Goal: Transaction & Acquisition: Subscribe to service/newsletter

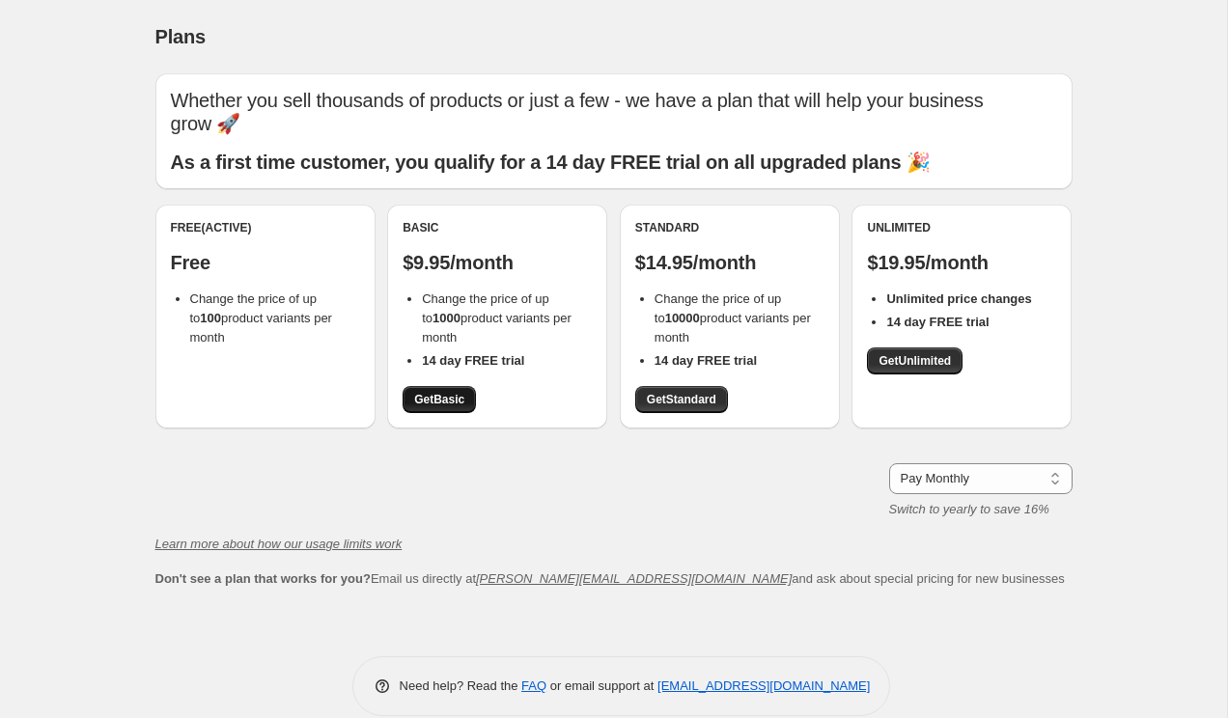
click at [468, 386] on link "Get Basic" at bounding box center [439, 399] width 73 height 27
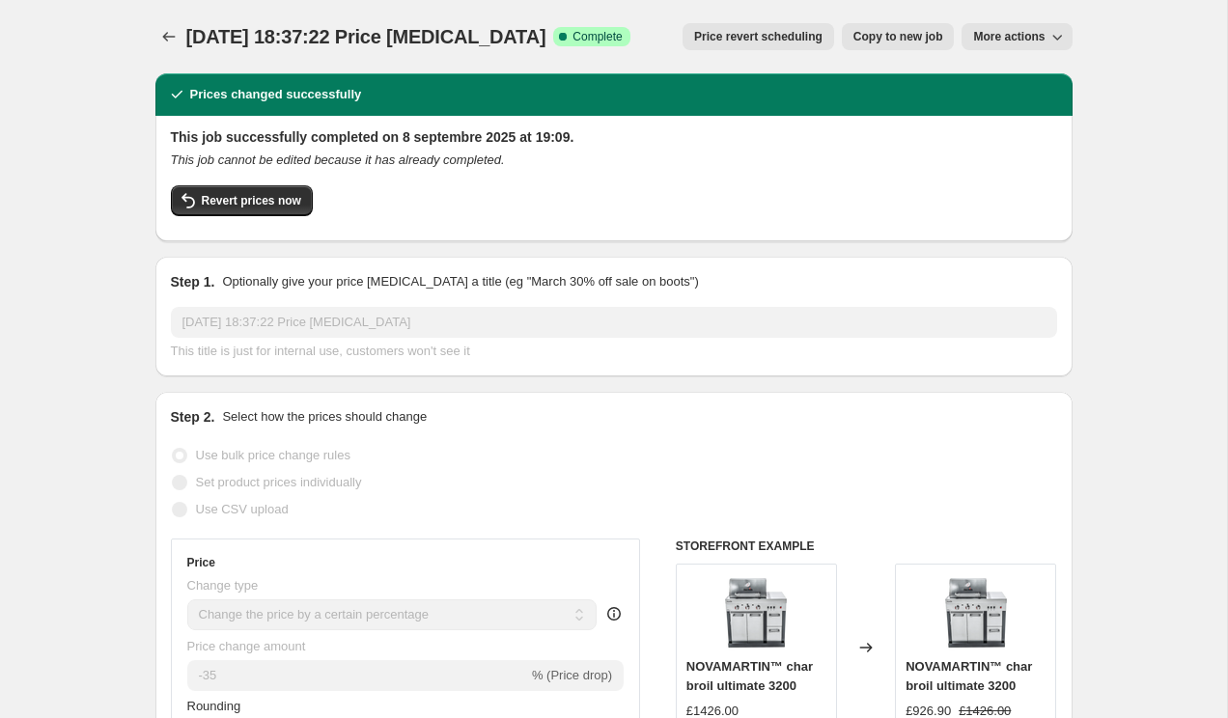
select select "percentage"
